Goal: Find specific page/section: Find specific page/section

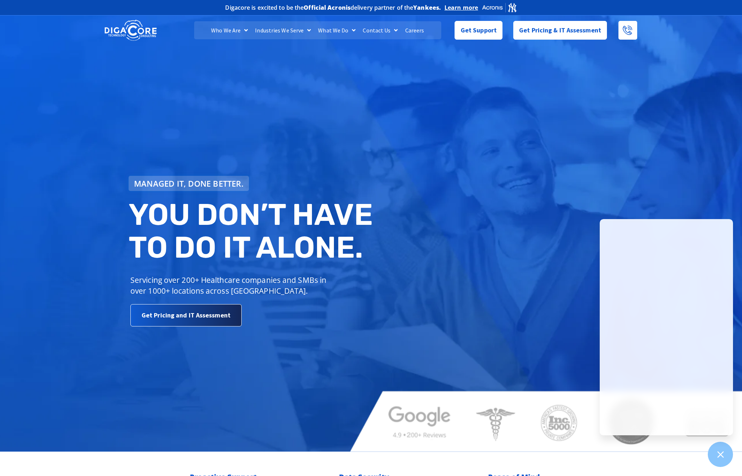
click at [178, 316] on span "Get Pricing and IT Assessment" at bounding box center [186, 315] width 89 height 14
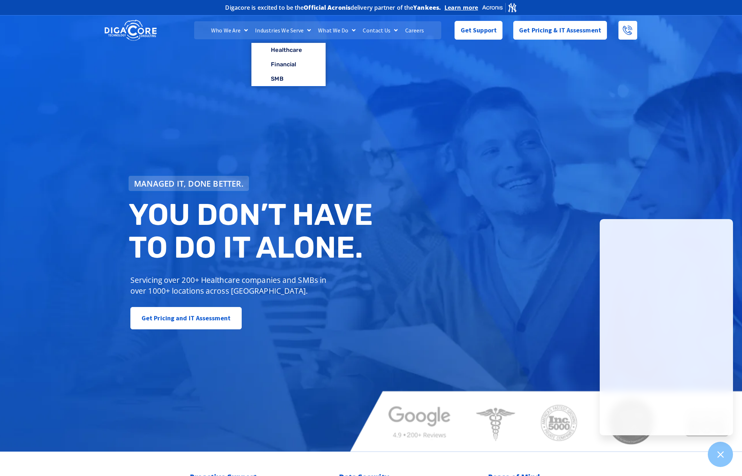
click at [283, 30] on link "Industries We Serve" at bounding box center [283, 30] width 63 height 18
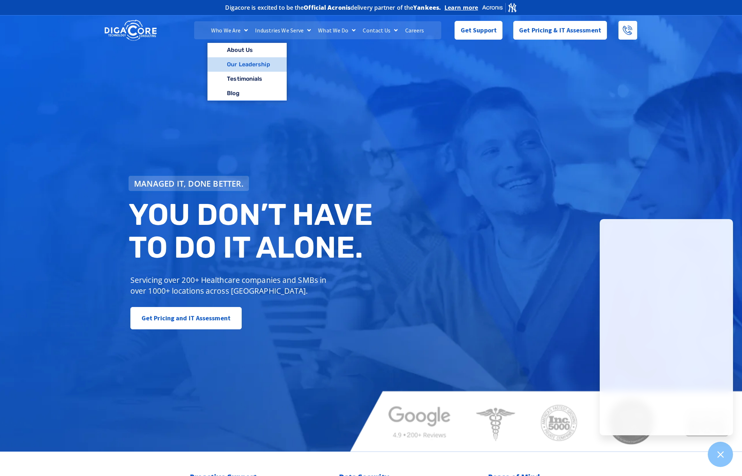
click at [237, 62] on link "Our Leadership" at bounding box center [247, 64] width 79 height 14
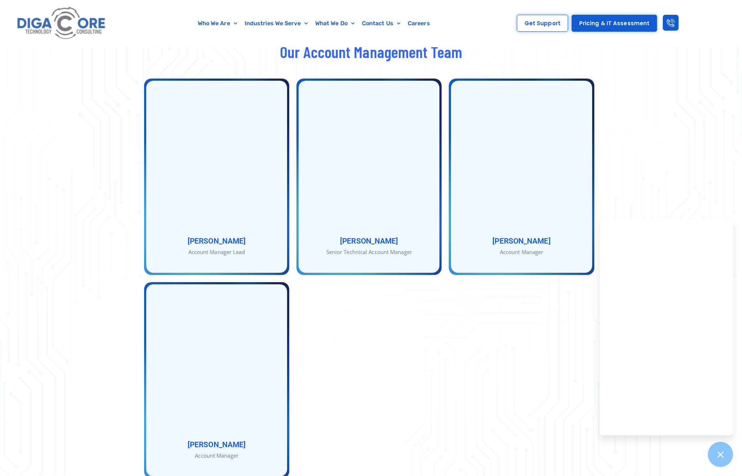
scroll to position [1144, 0]
